Goal: Find specific page/section: Find specific page/section

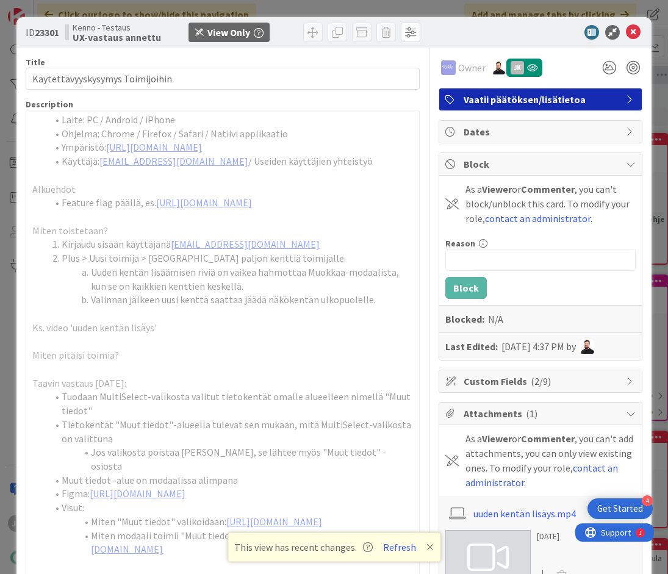
scroll to position [262, 0]
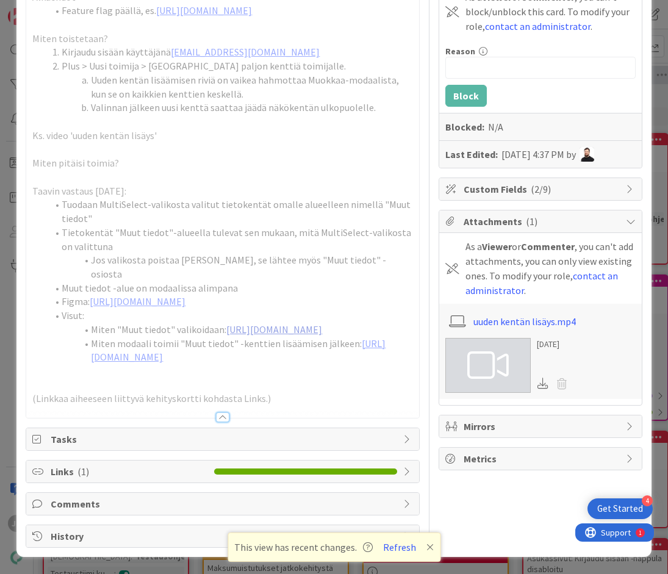
click at [226, 324] on link "[URL][DOMAIN_NAME]" at bounding box center [274, 330] width 96 height 12
click at [142, 364] on link "[URL][DOMAIN_NAME]" at bounding box center [238, 351] width 295 height 26
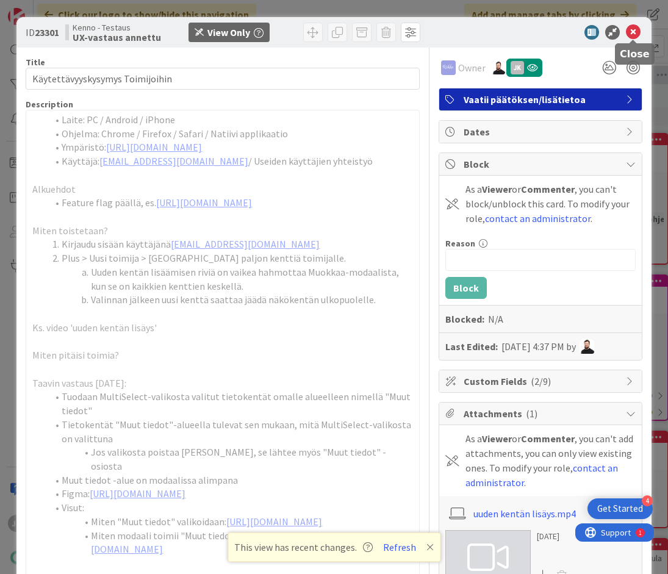
click at [635, 35] on icon at bounding box center [633, 32] width 15 height 15
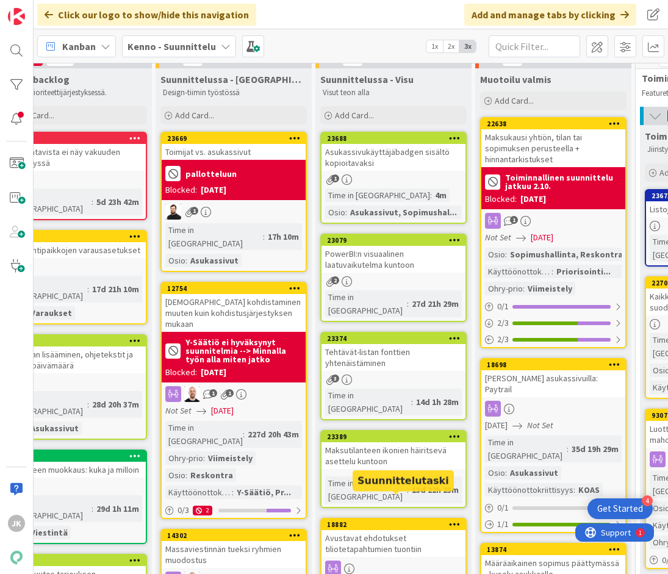
scroll to position [0, 42]
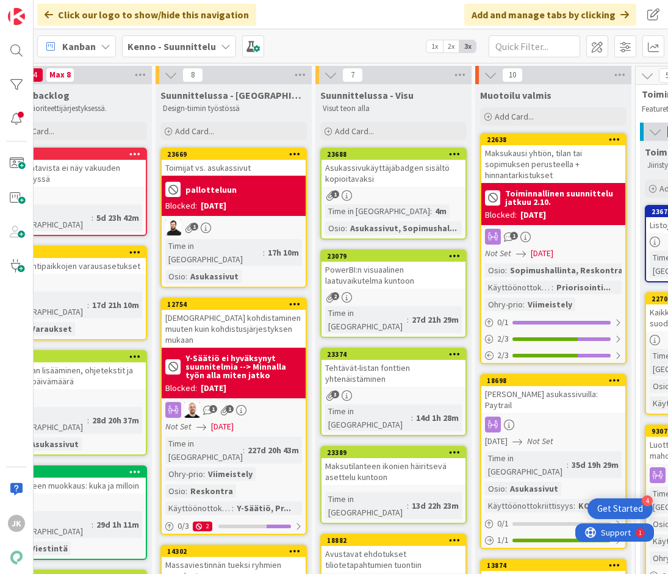
click at [394, 171] on div "Asukassivukäyttäjäbadgen sisältö kopioitavaksi" at bounding box center [394, 173] width 144 height 27
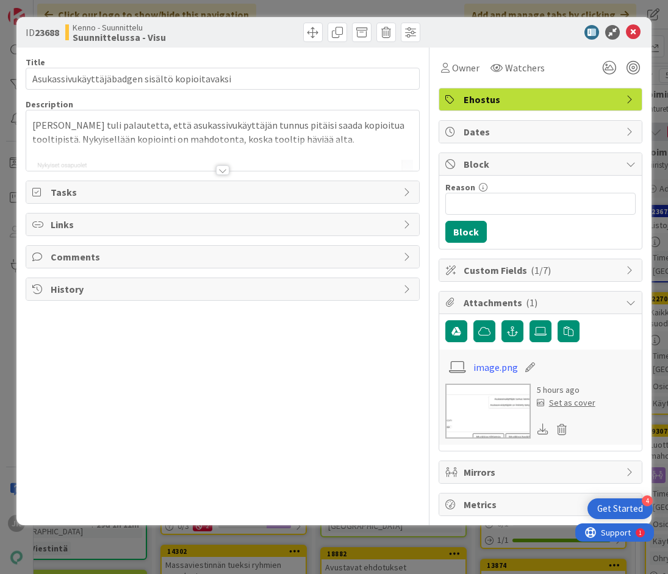
click at [225, 167] on div at bounding box center [222, 170] width 13 height 10
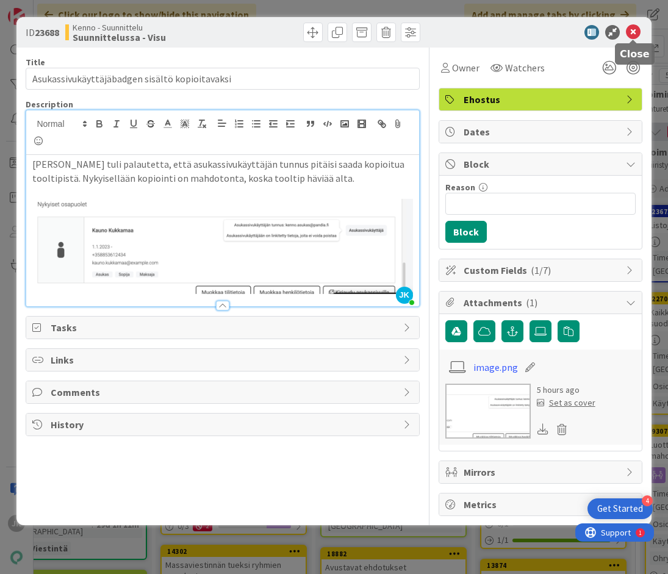
click at [630, 32] on icon at bounding box center [633, 32] width 15 height 15
